Goal: Information Seeking & Learning: Learn about a topic

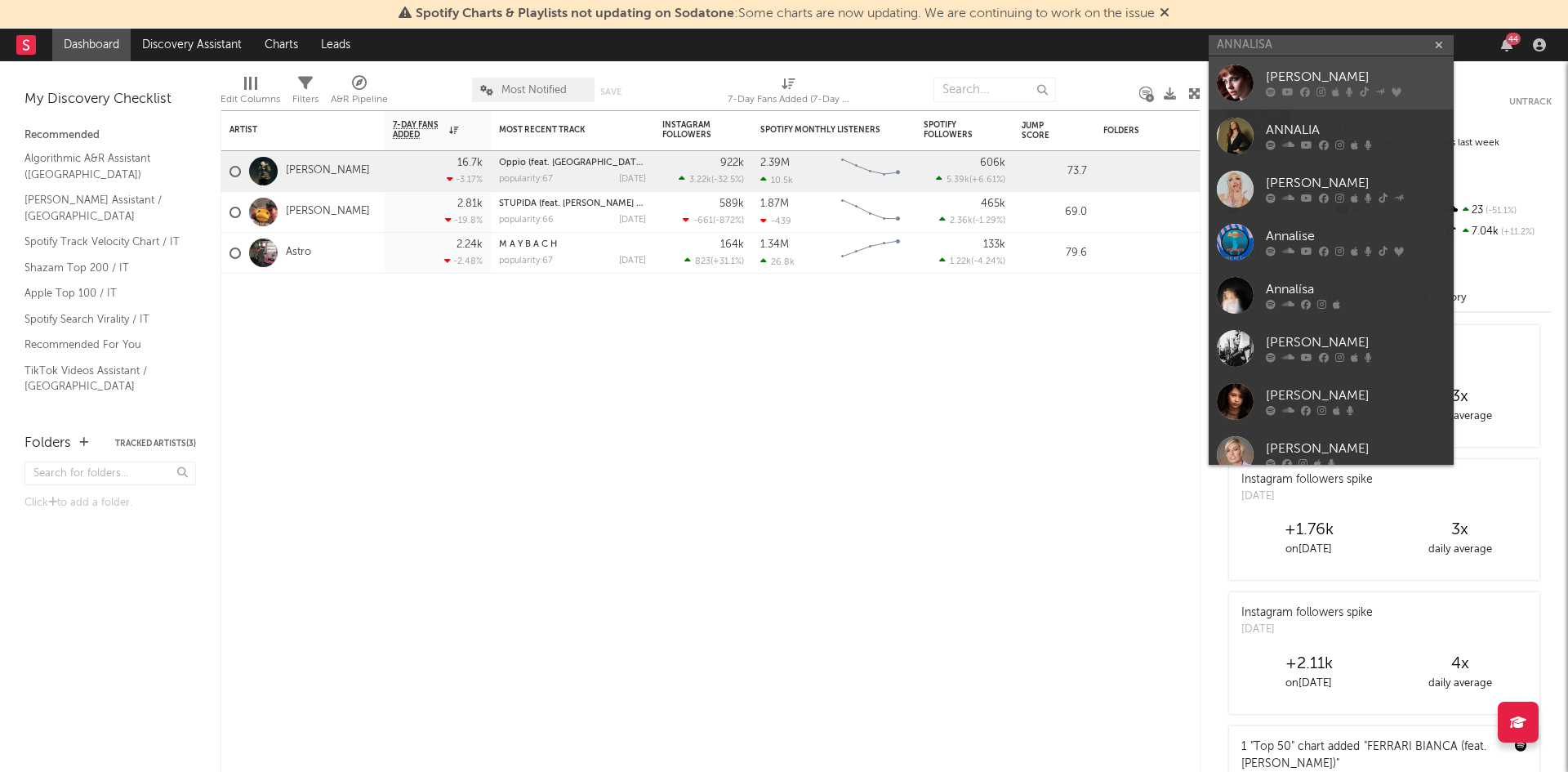
type input "ANNALISA"
click at [1278, 73] on div "[PERSON_NAME]" at bounding box center [1356, 78] width 180 height 20
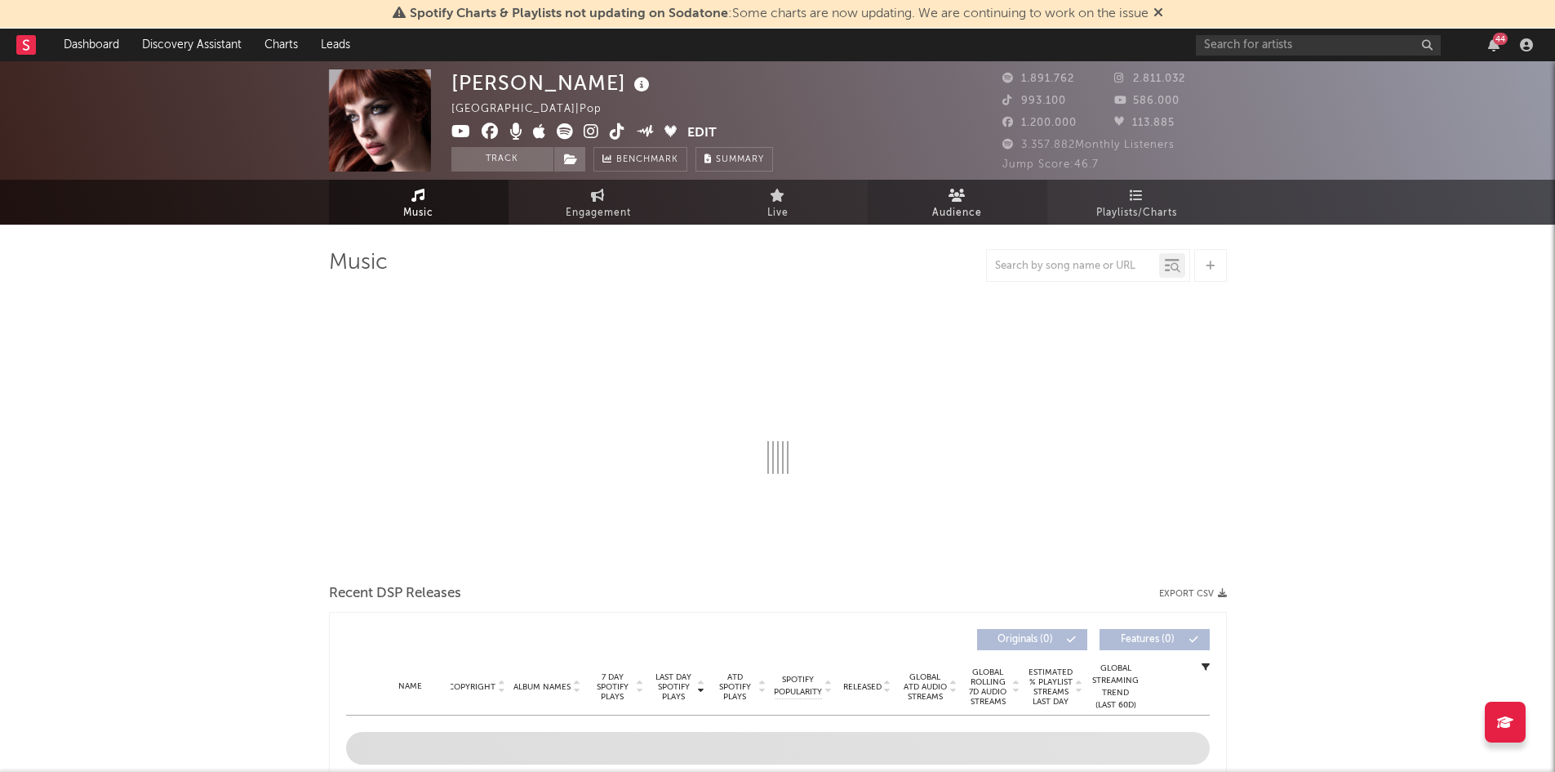
click at [1025, 202] on link "Audience" at bounding box center [958, 202] width 180 height 45
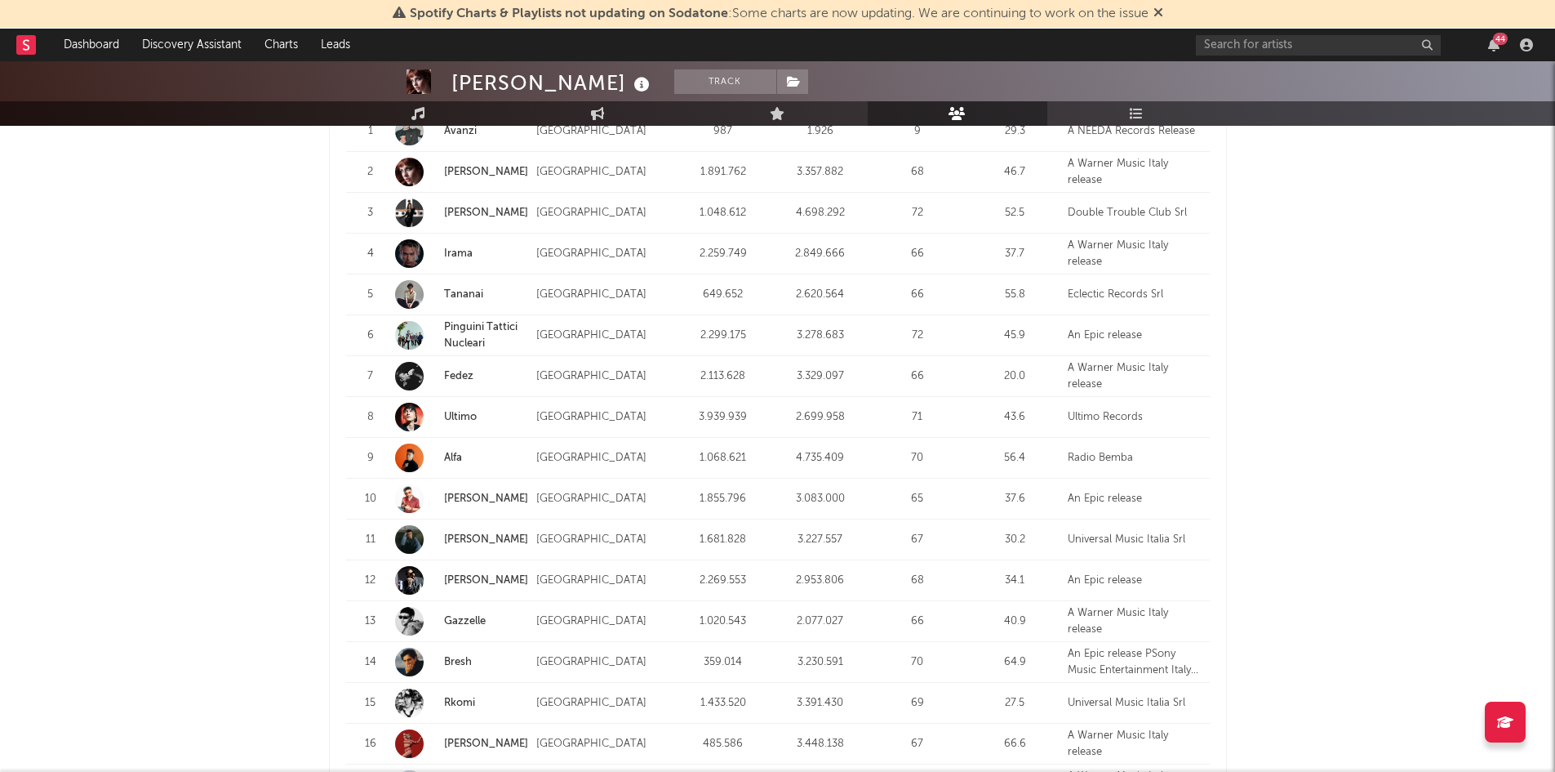
scroll to position [1564, 0]
